Goal: Transaction & Acquisition: Purchase product/service

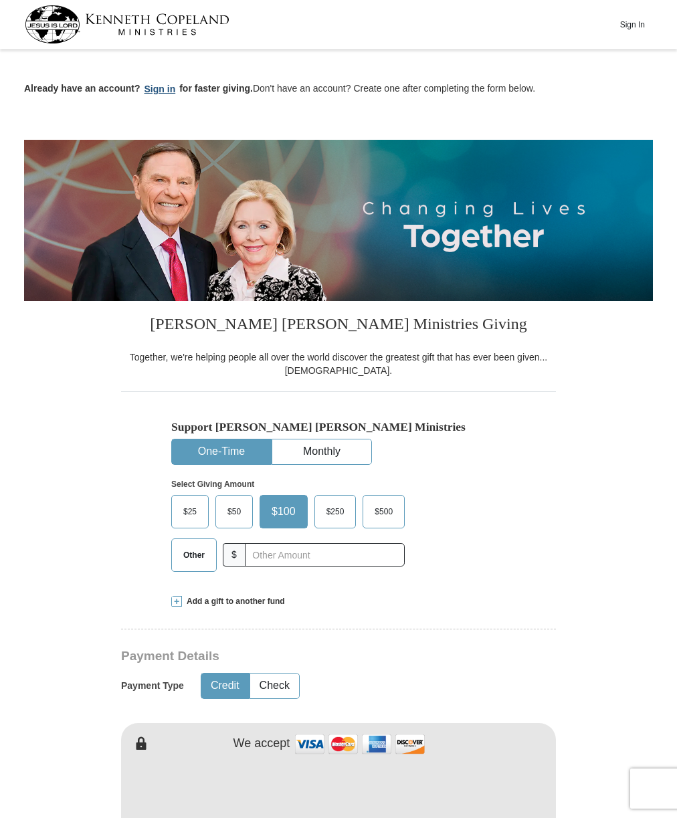
click at [160, 91] on button "Sign in" at bounding box center [159, 89] width 39 height 15
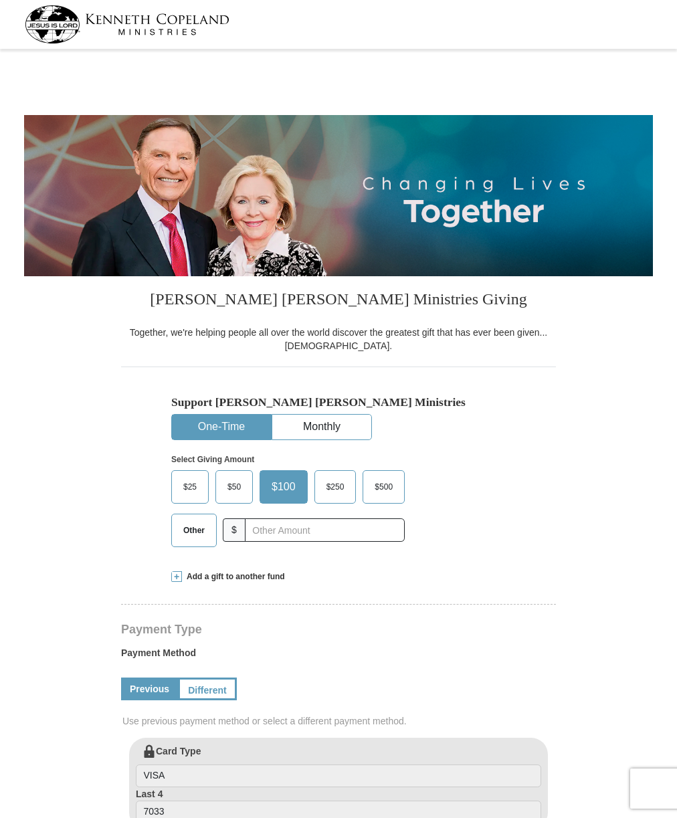
select select "CA"
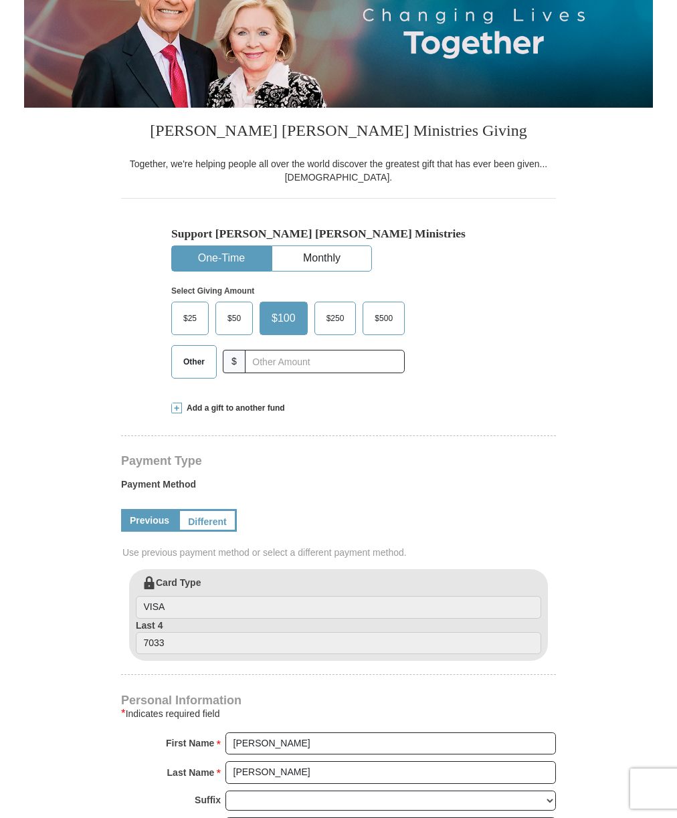
scroll to position [201, 0]
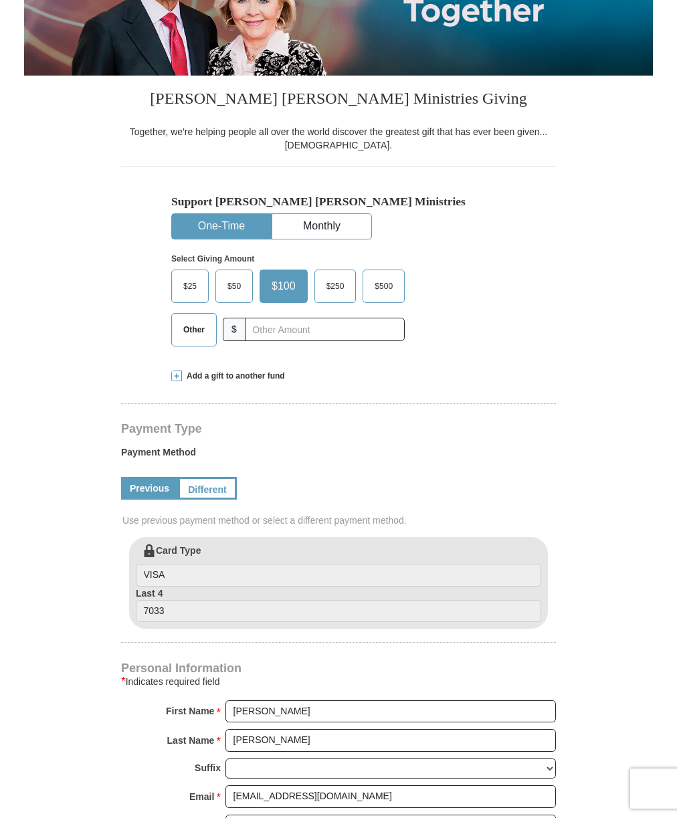
click at [380, 281] on span "$500" at bounding box center [383, 286] width 31 height 20
click at [0, 0] on input "$500" at bounding box center [0, 0] width 0 height 0
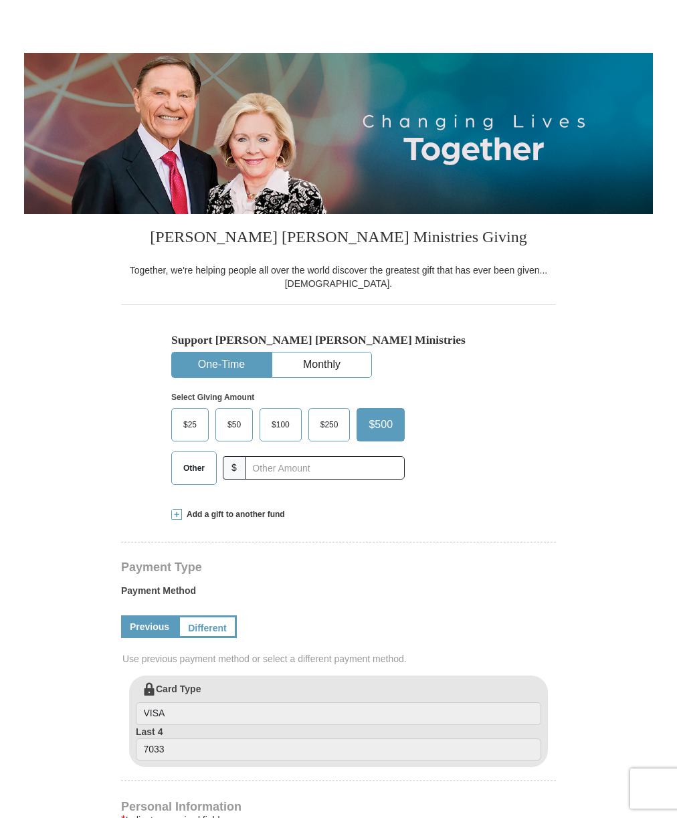
scroll to position [0, 0]
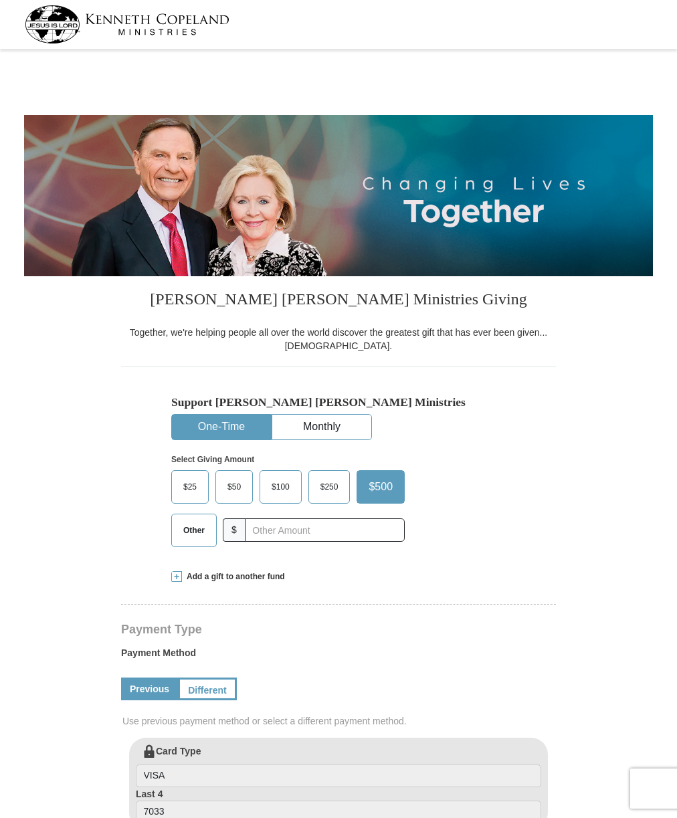
click at [227, 423] on button "One-Time" at bounding box center [221, 426] width 99 height 25
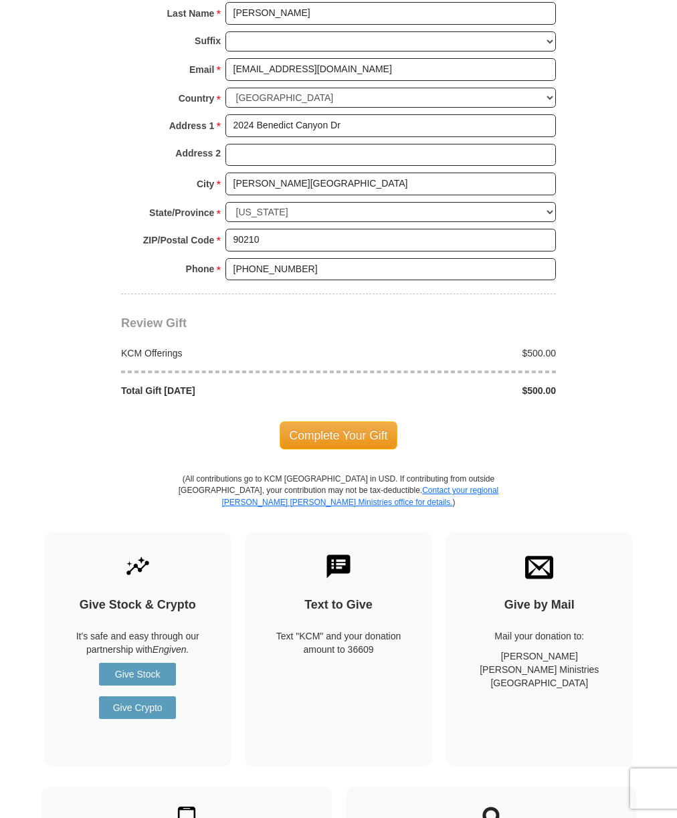
scroll to position [936, 0]
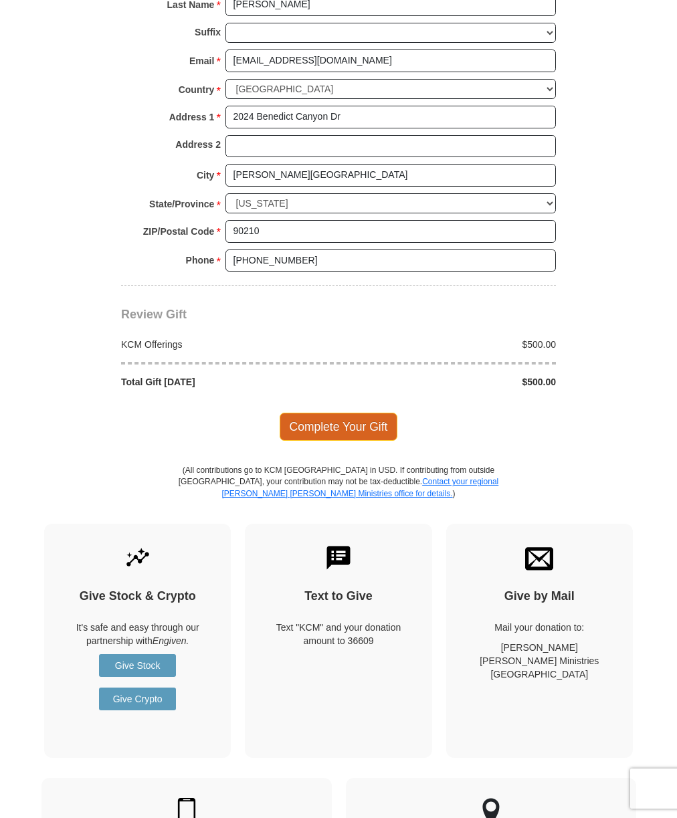
click at [342, 423] on span "Complete Your Gift" at bounding box center [338, 426] width 118 height 28
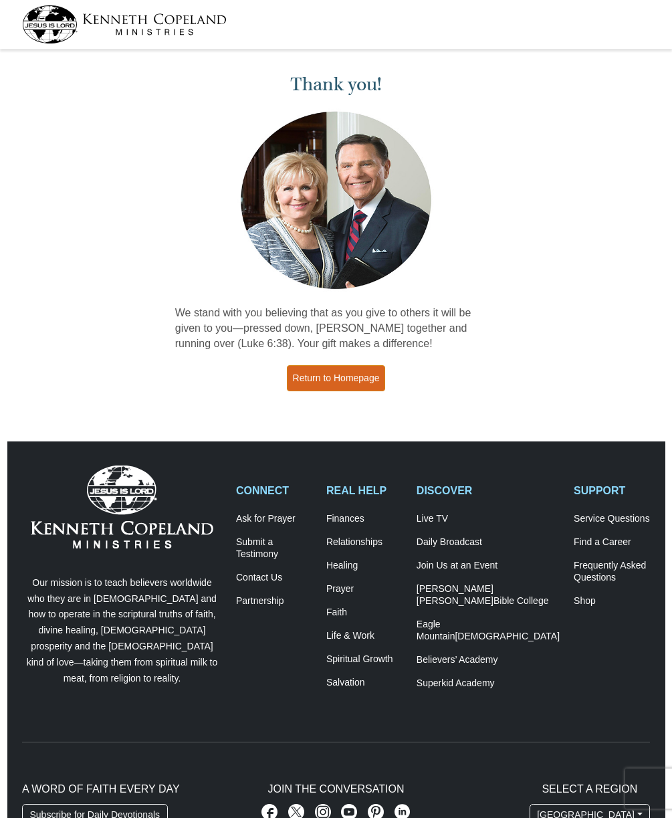
click at [333, 368] on link "Return to Homepage" at bounding box center [336, 378] width 99 height 26
